Goal: Navigation & Orientation: Find specific page/section

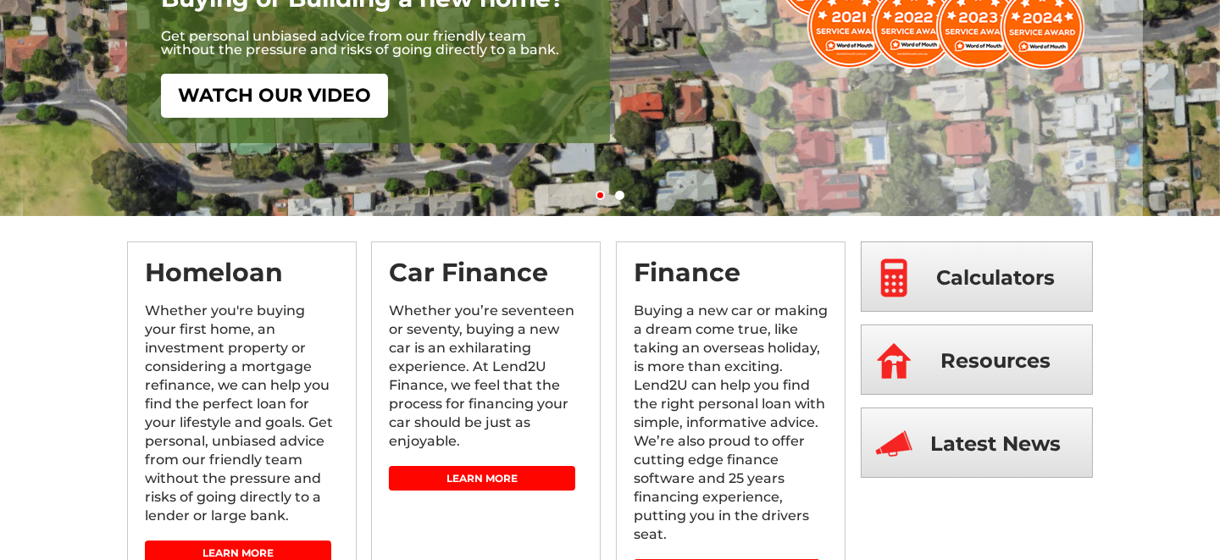
scroll to position [254, 0]
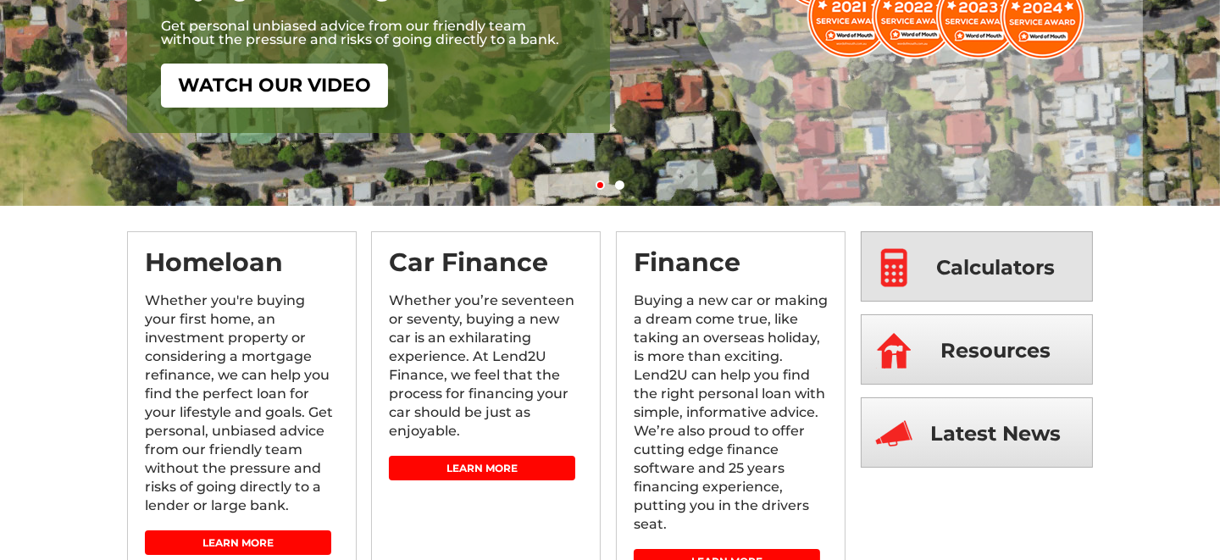
click at [935, 270] on link "Calculators" at bounding box center [977, 266] width 232 height 70
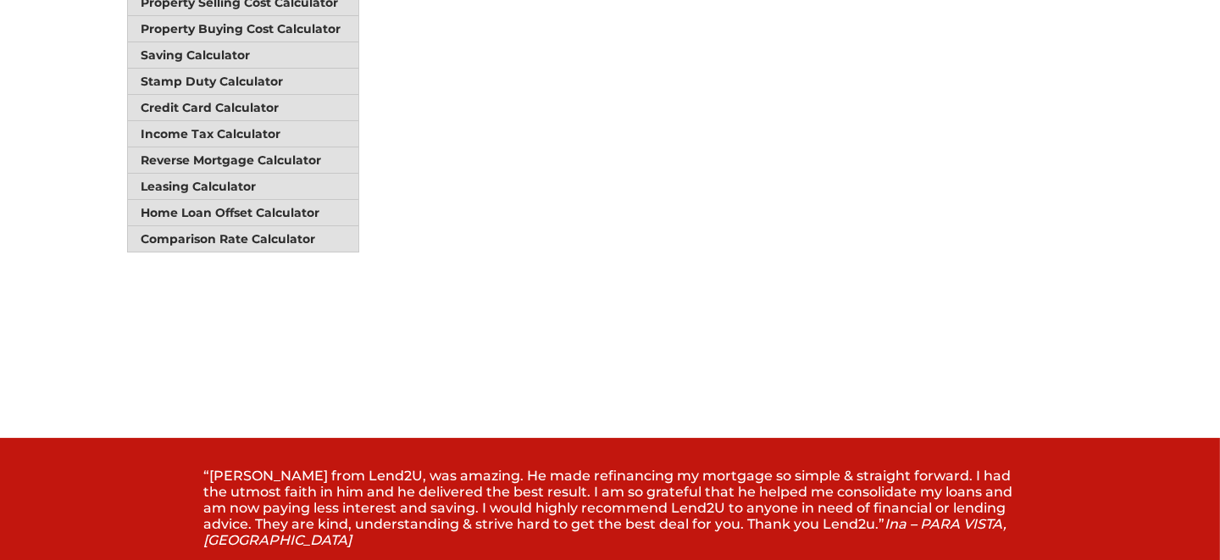
scroll to position [593, 0]
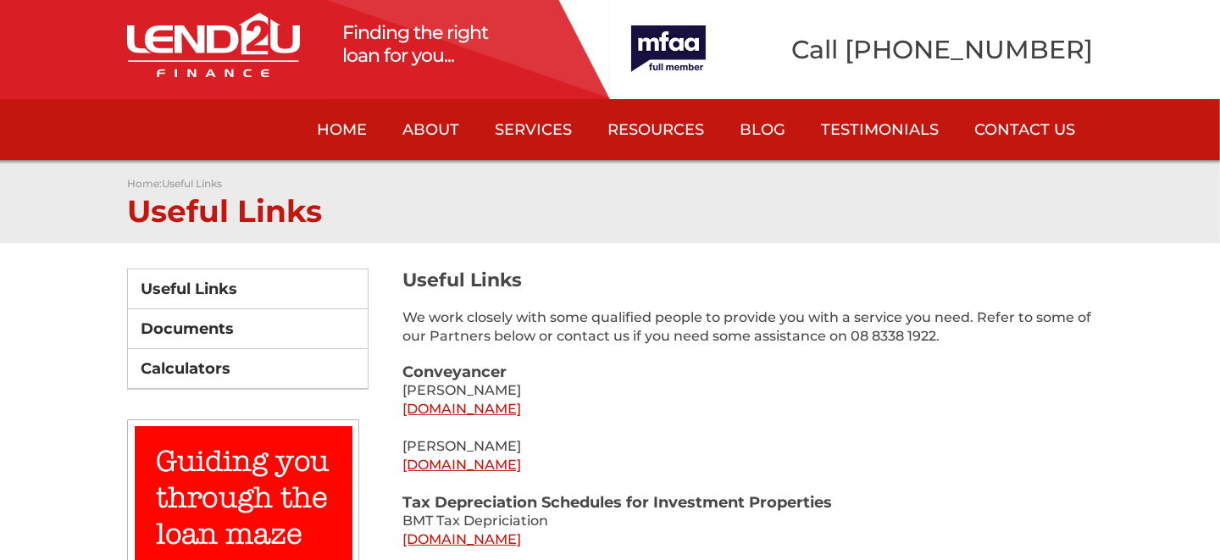
click at [521, 403] on link "[DOMAIN_NAME]" at bounding box center [462, 409] width 119 height 16
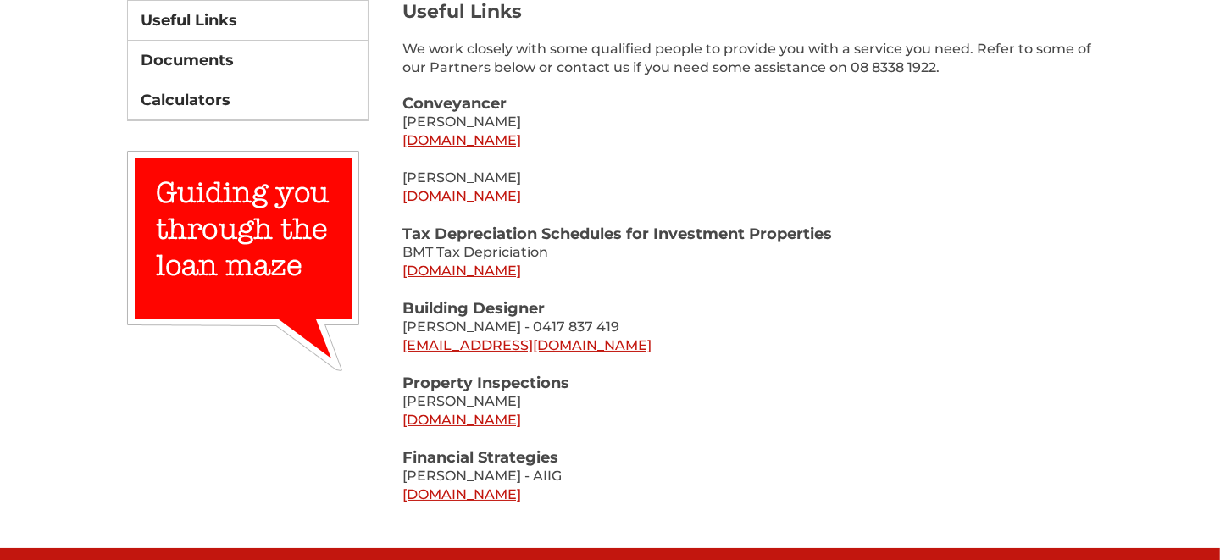
scroll to position [169, 0]
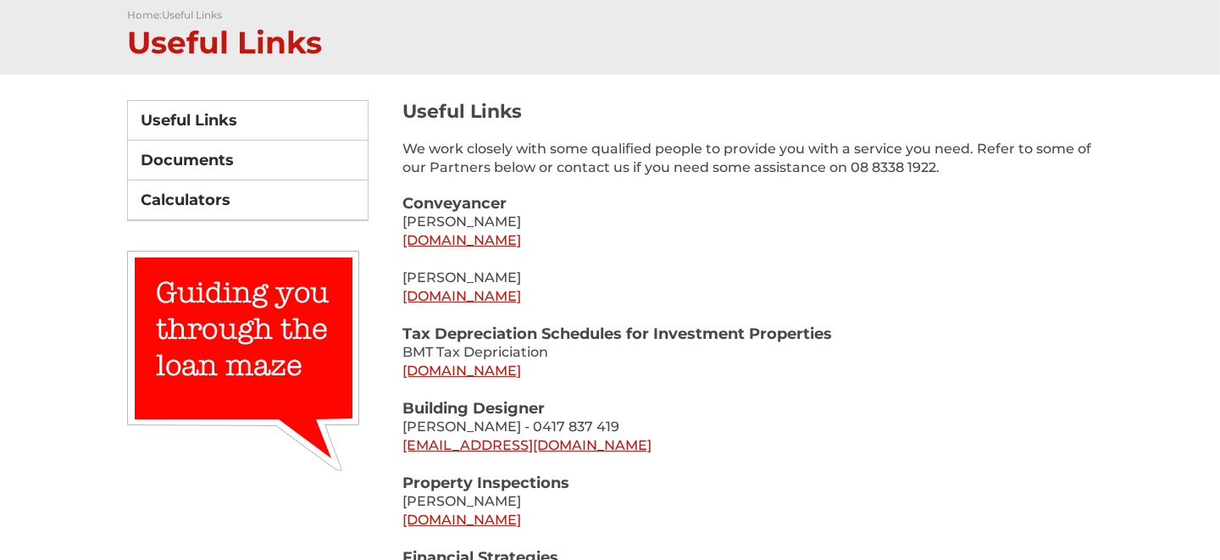
click at [463, 293] on link "www.merrittconvey.com.au" at bounding box center [462, 296] width 119 height 16
